Goal: Transaction & Acquisition: Book appointment/travel/reservation

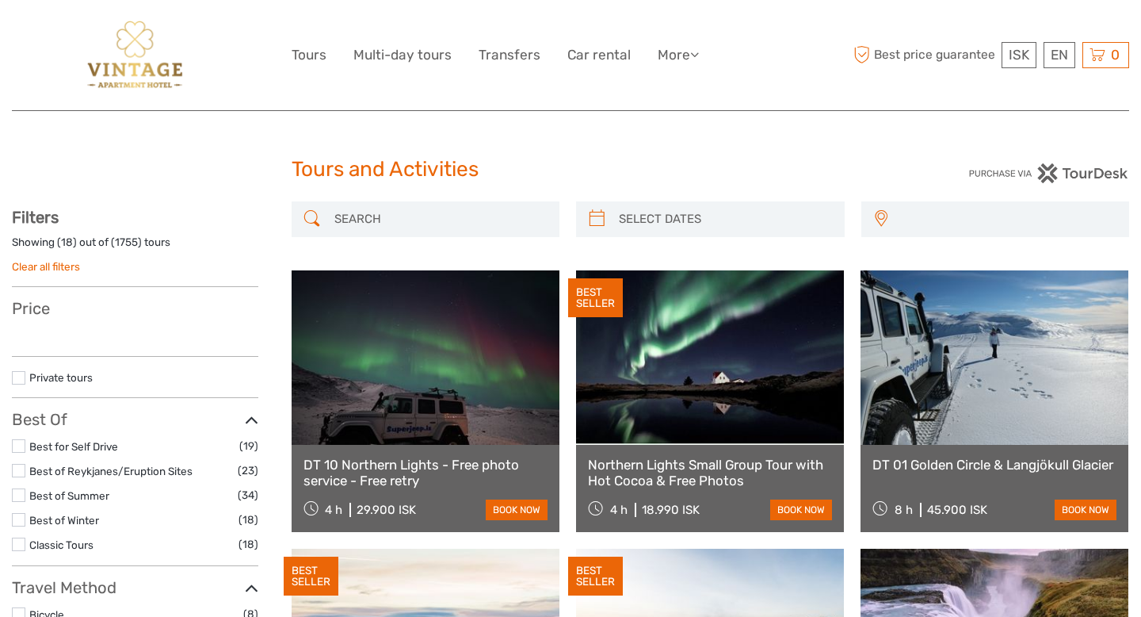
select select
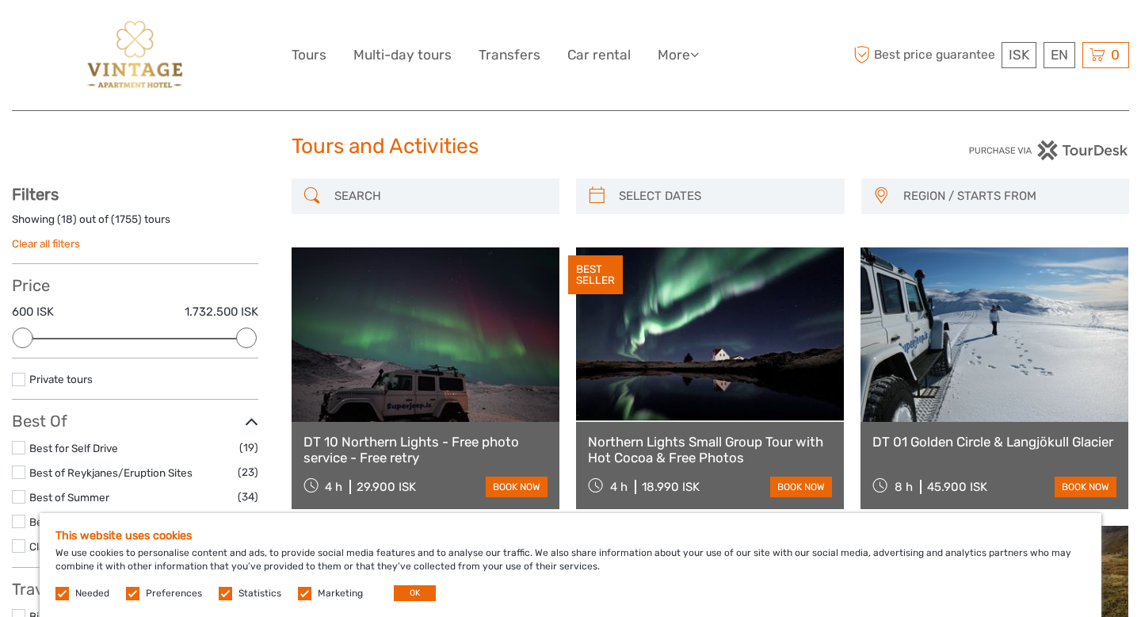
scroll to position [34, 0]
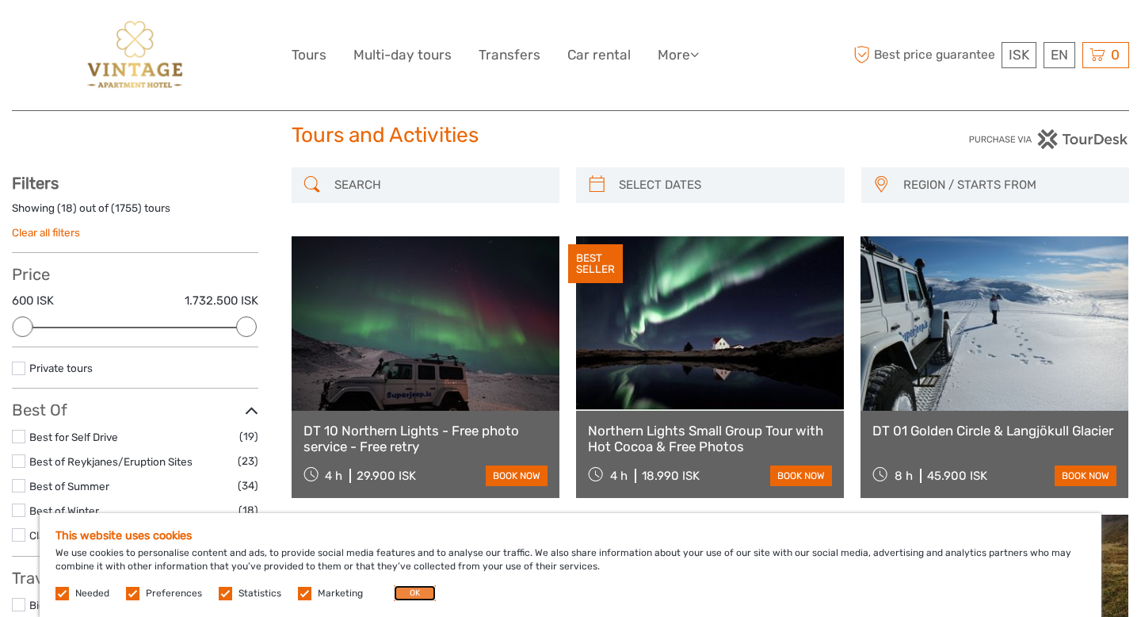
click at [408, 593] on button "OK" at bounding box center [415, 593] width 42 height 16
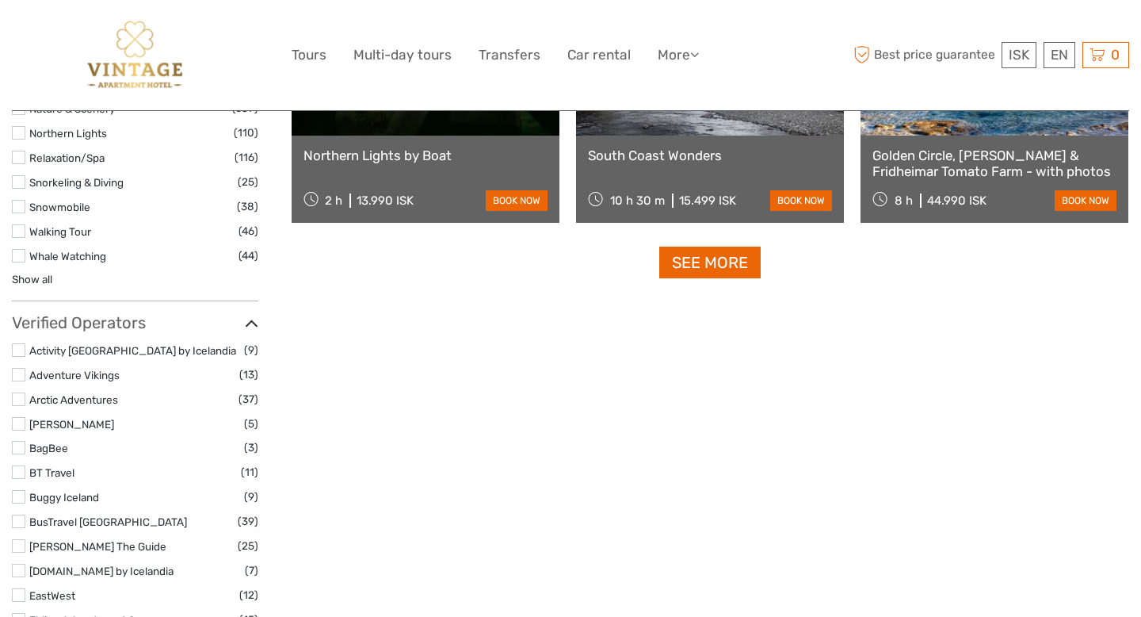
scroll to position [1586, 0]
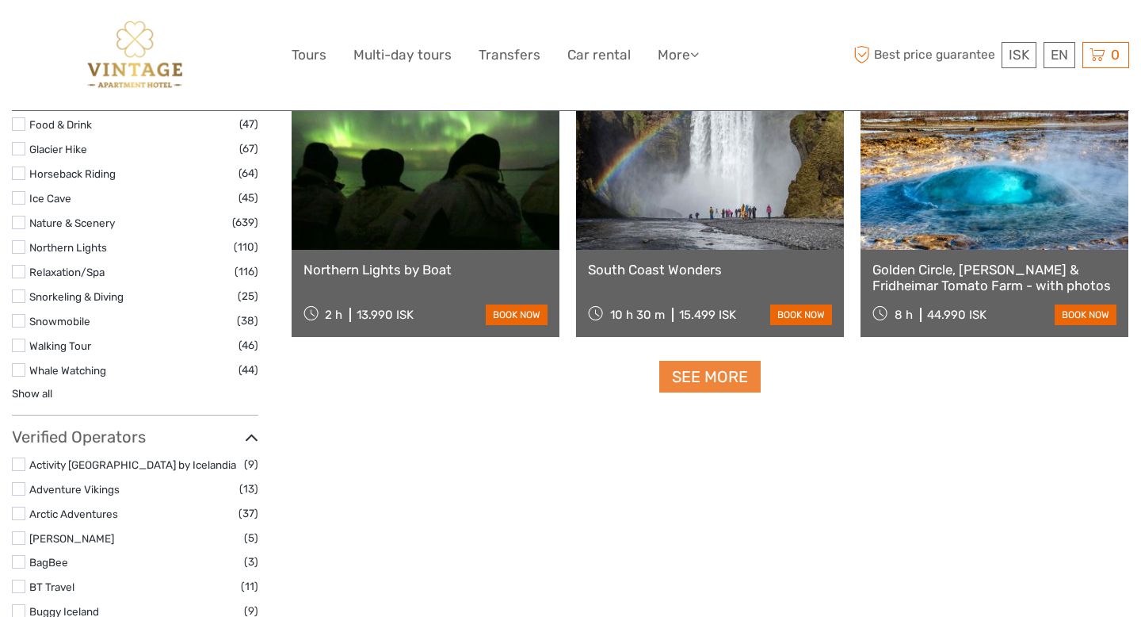
click at [691, 379] on link "See more" at bounding box center [709, 377] width 101 height 32
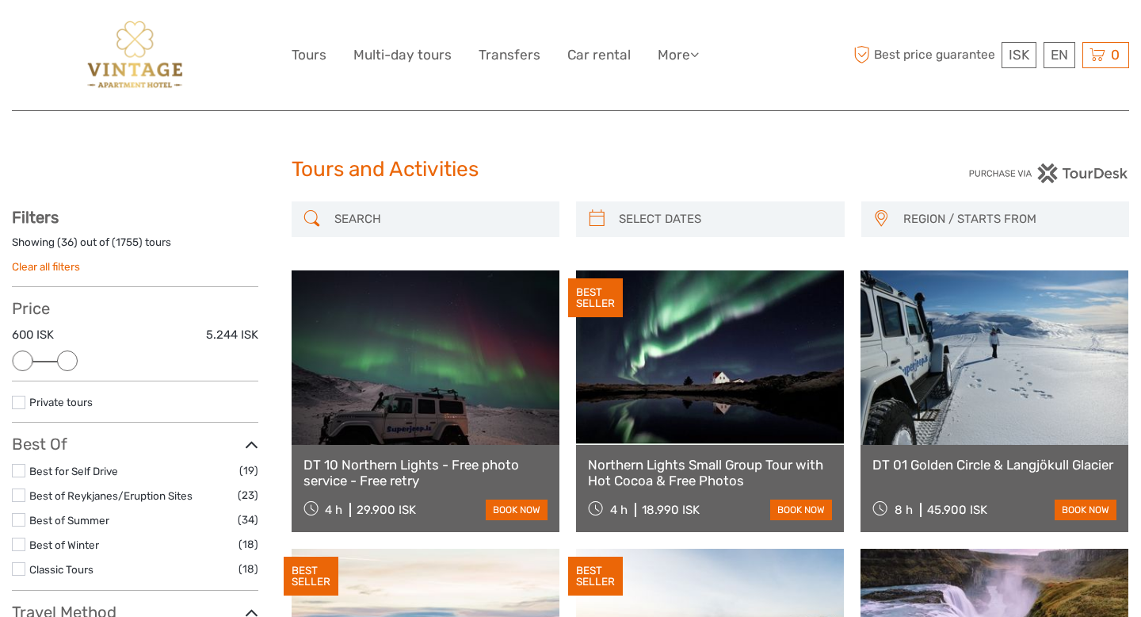
drag, startPoint x: 242, startPoint y: 362, endPoint x: 74, endPoint y: 357, distance: 168.9
click at [74, 357] on div at bounding box center [67, 360] width 21 height 21
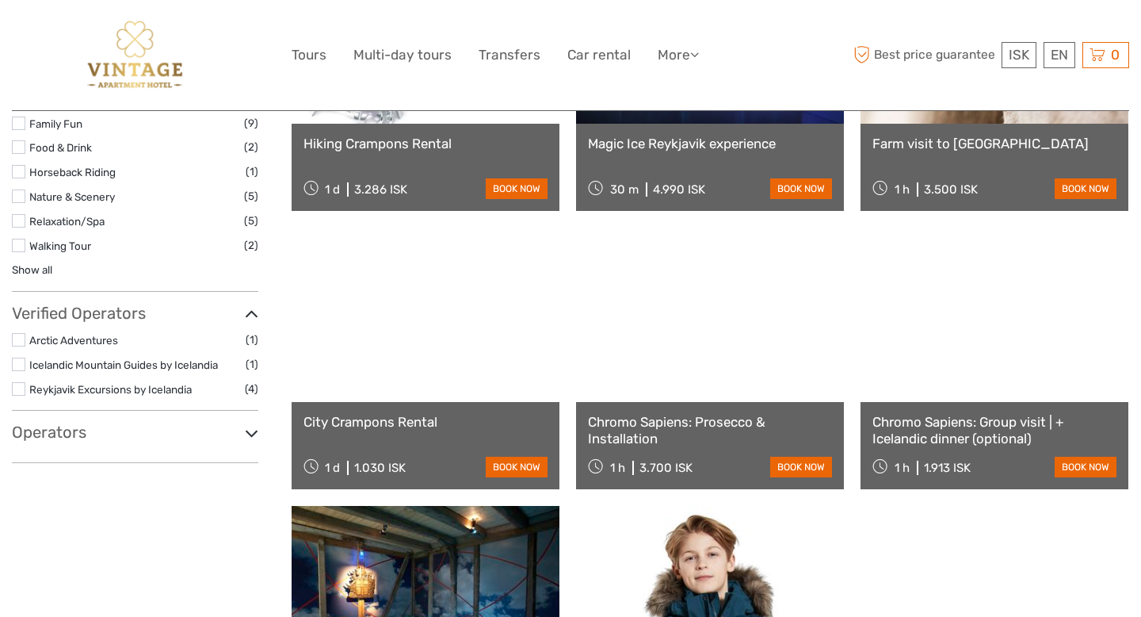
scroll to position [1057, 0]
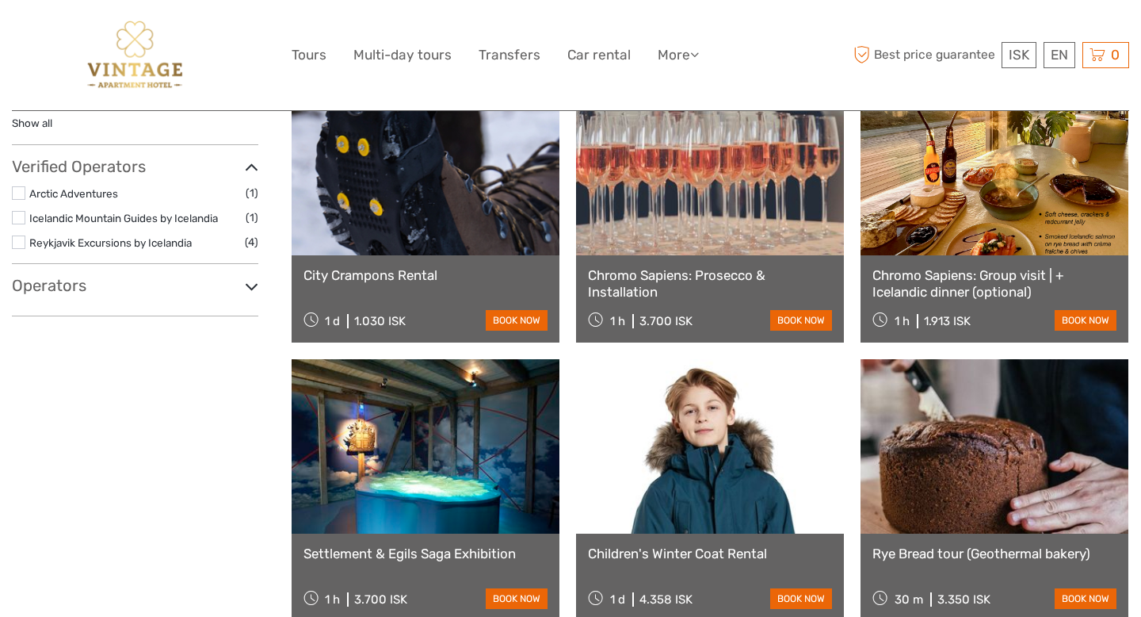
click at [402, 236] on link at bounding box center [426, 168] width 268 height 174
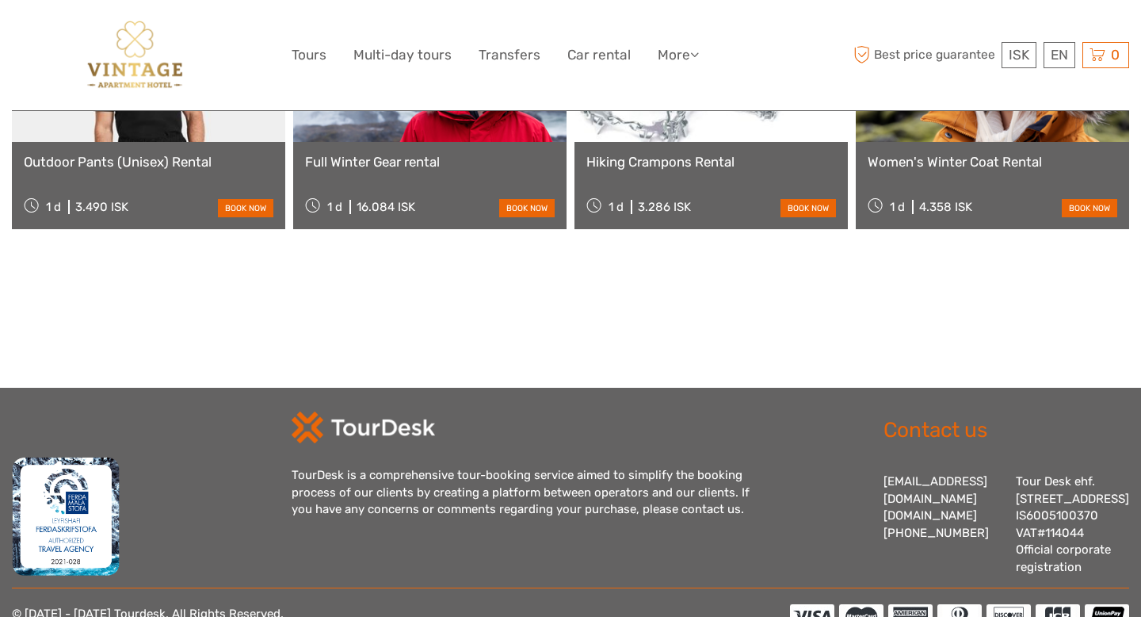
scroll to position [2460, 0]
